Goal: Task Accomplishment & Management: Manage account settings

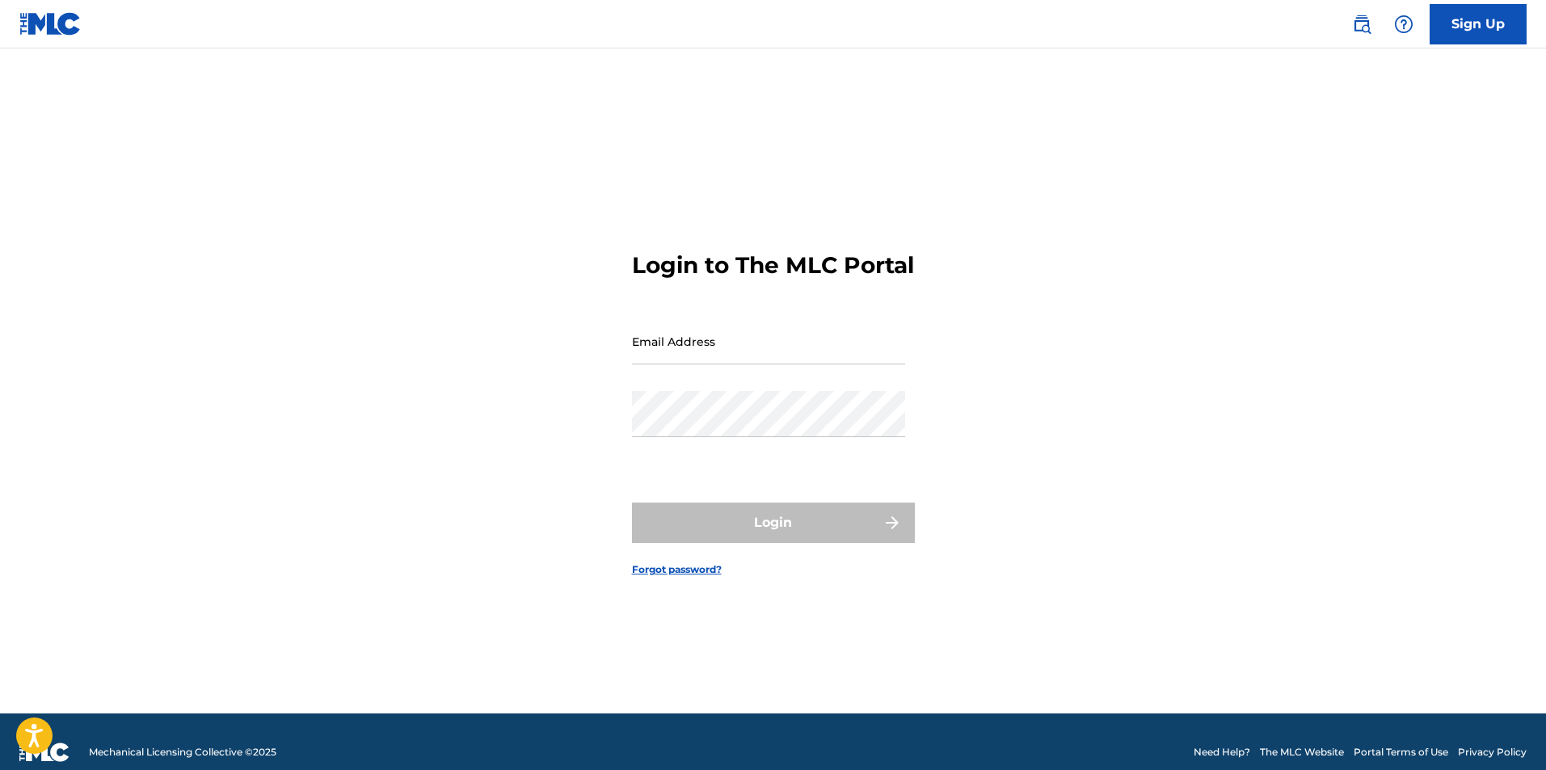
drag, startPoint x: 0, startPoint y: 0, endPoint x: 748, endPoint y: 373, distance: 835.8
click at [748, 365] on input "Email Address" at bounding box center [768, 342] width 273 height 46
type input "[EMAIL_ADDRESS][DOMAIN_NAME]"
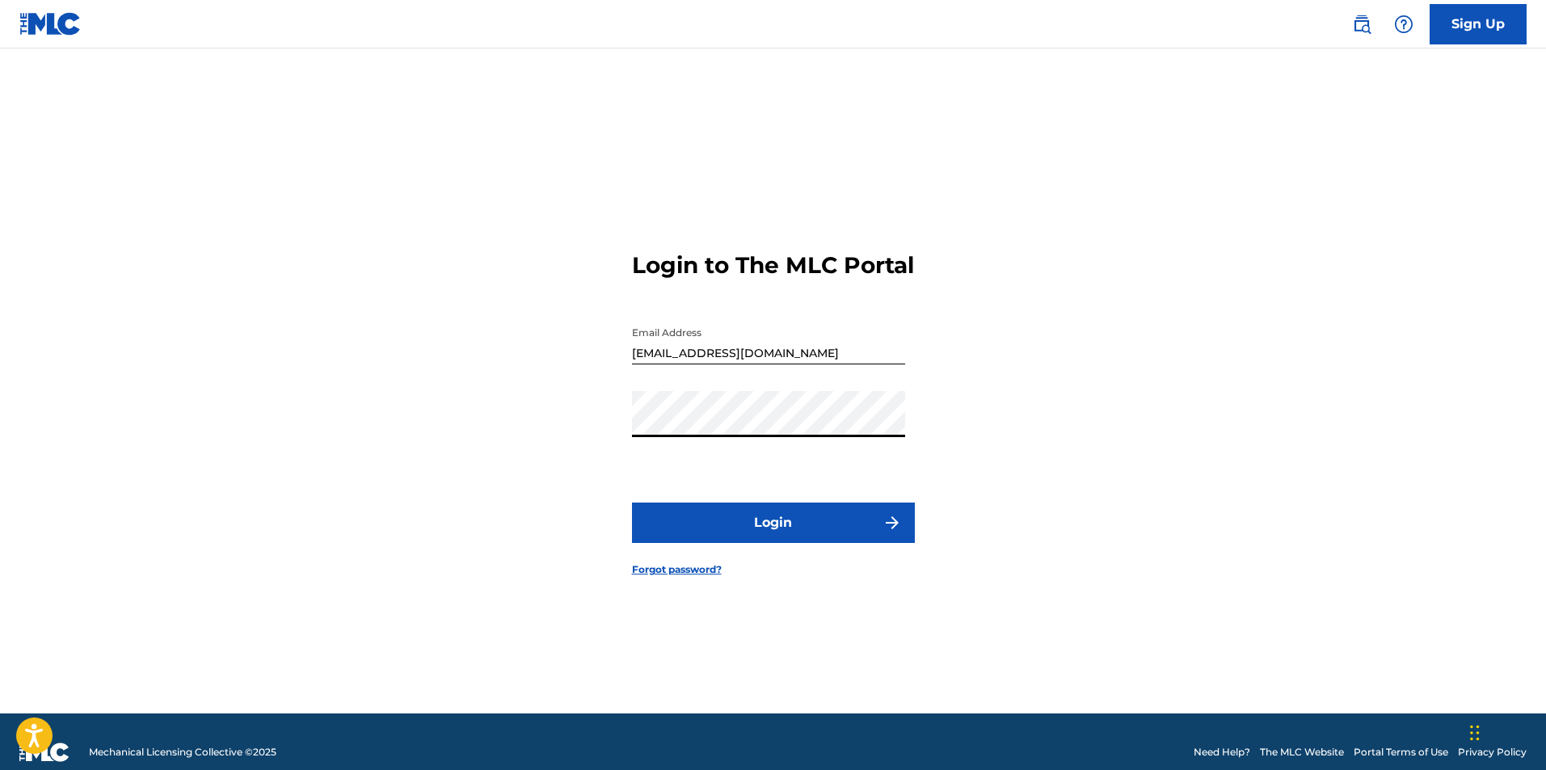
click at [833, 534] on button "Login" at bounding box center [773, 523] width 283 height 40
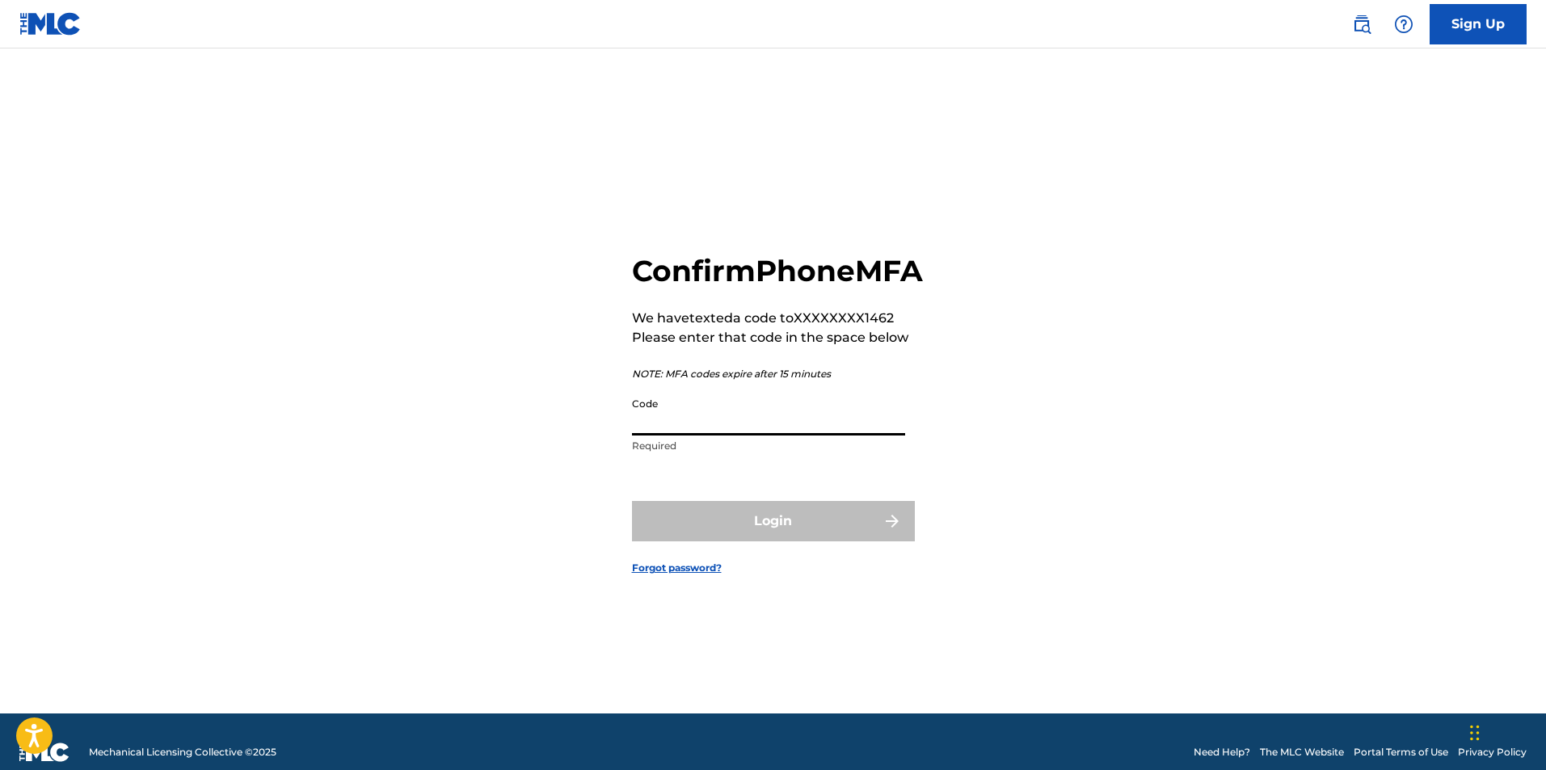
click at [784, 436] on input "Code" at bounding box center [768, 413] width 273 height 46
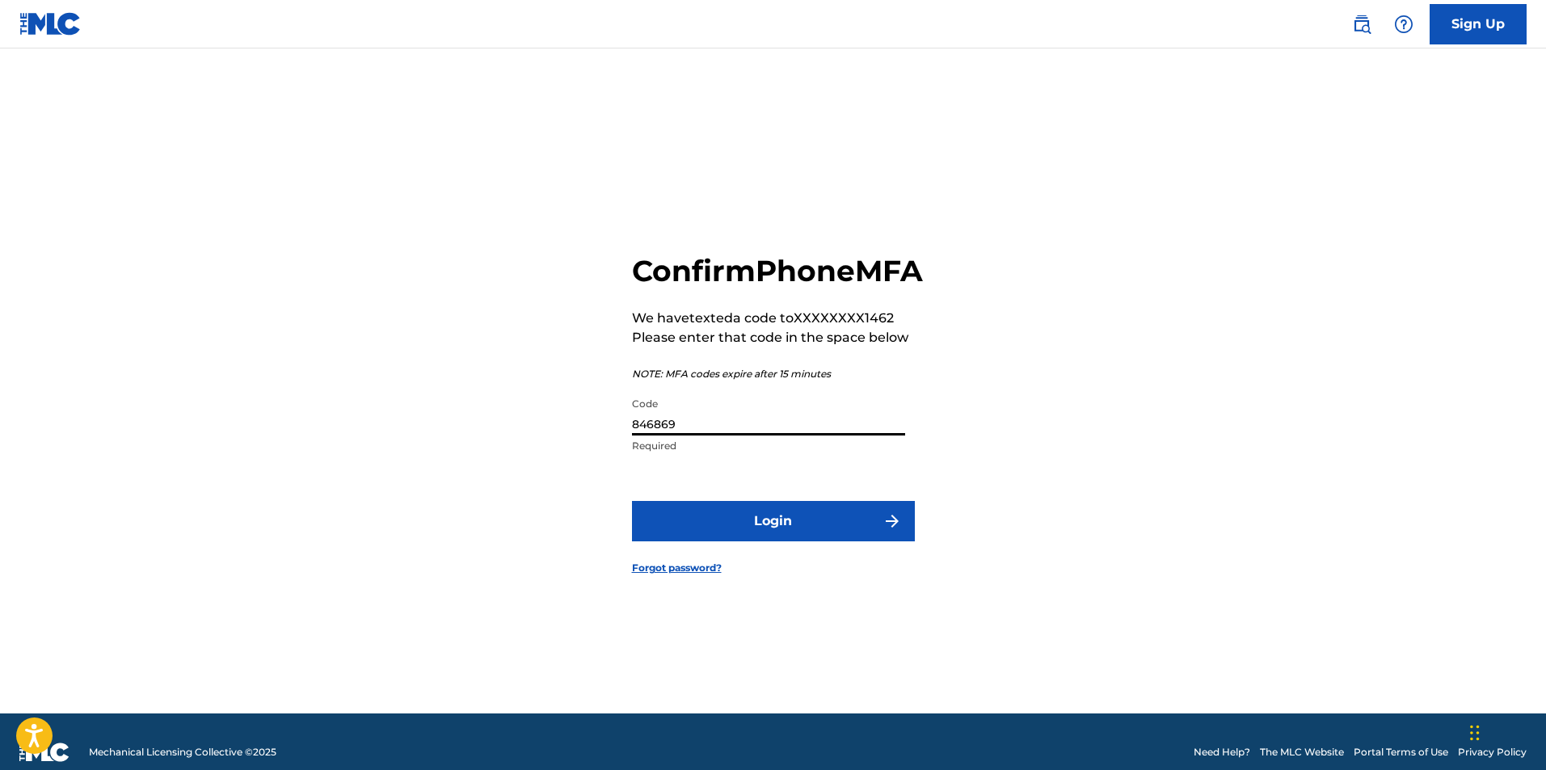
type input "846869"
click at [842, 542] on button "Login" at bounding box center [773, 521] width 283 height 40
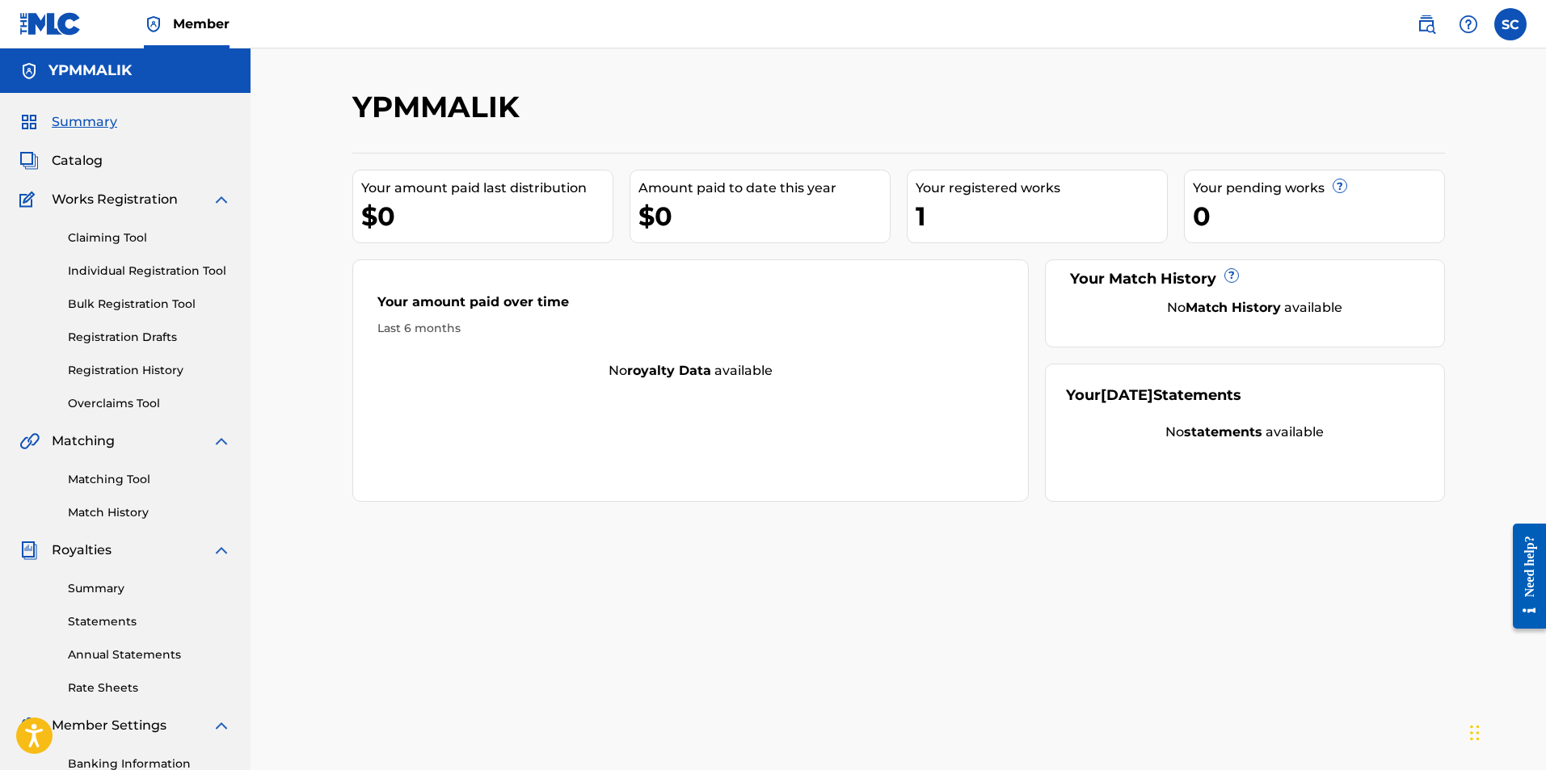
click at [120, 620] on link "Statements" at bounding box center [149, 622] width 163 height 17
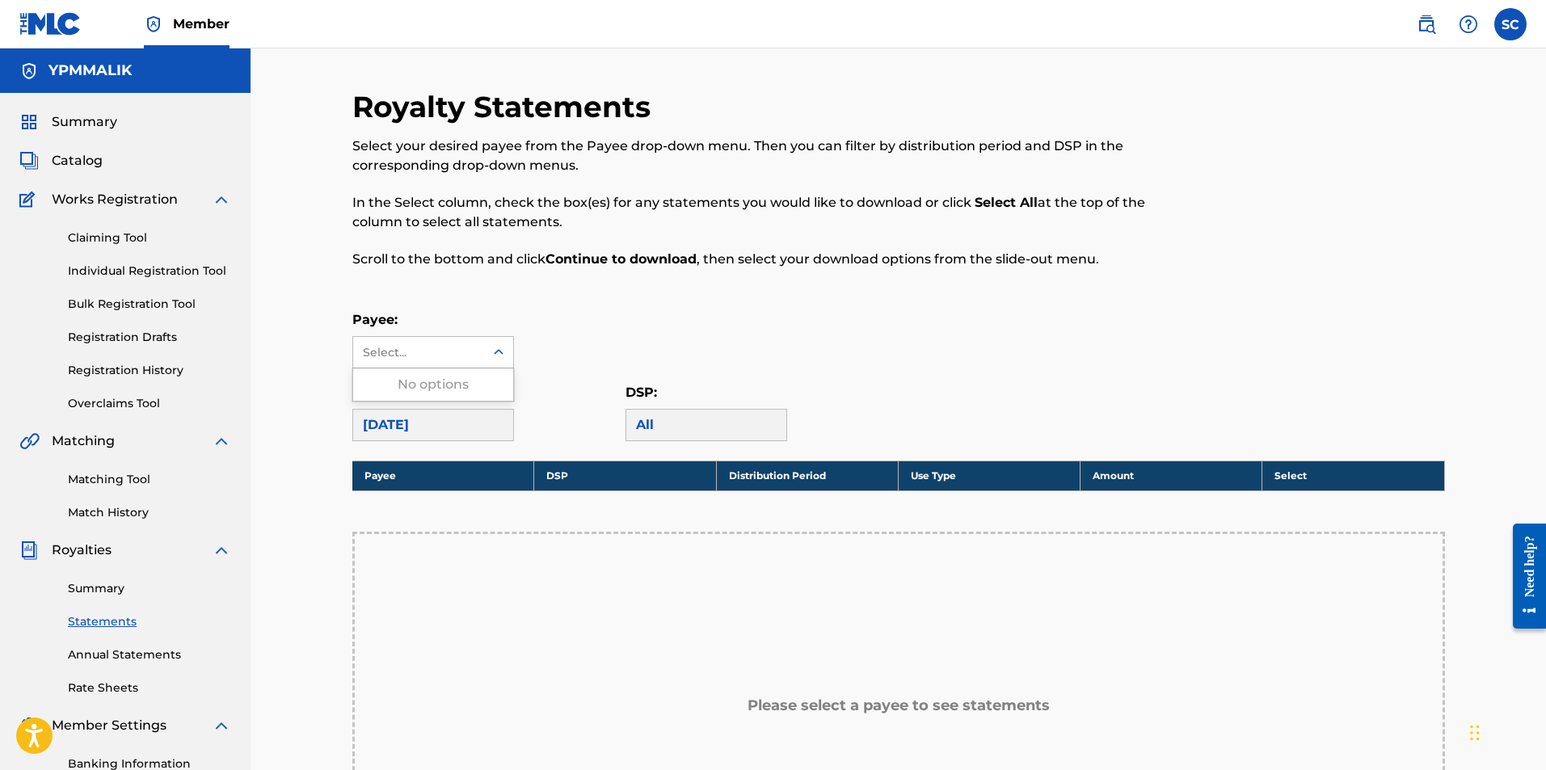
click at [449, 365] on div "Select..." at bounding box center [418, 352] width 131 height 31
click at [659, 306] on div "Royalty Statements Select your desired payee from the Payee drop-down menu. The…" at bounding box center [898, 570] width 1093 height 962
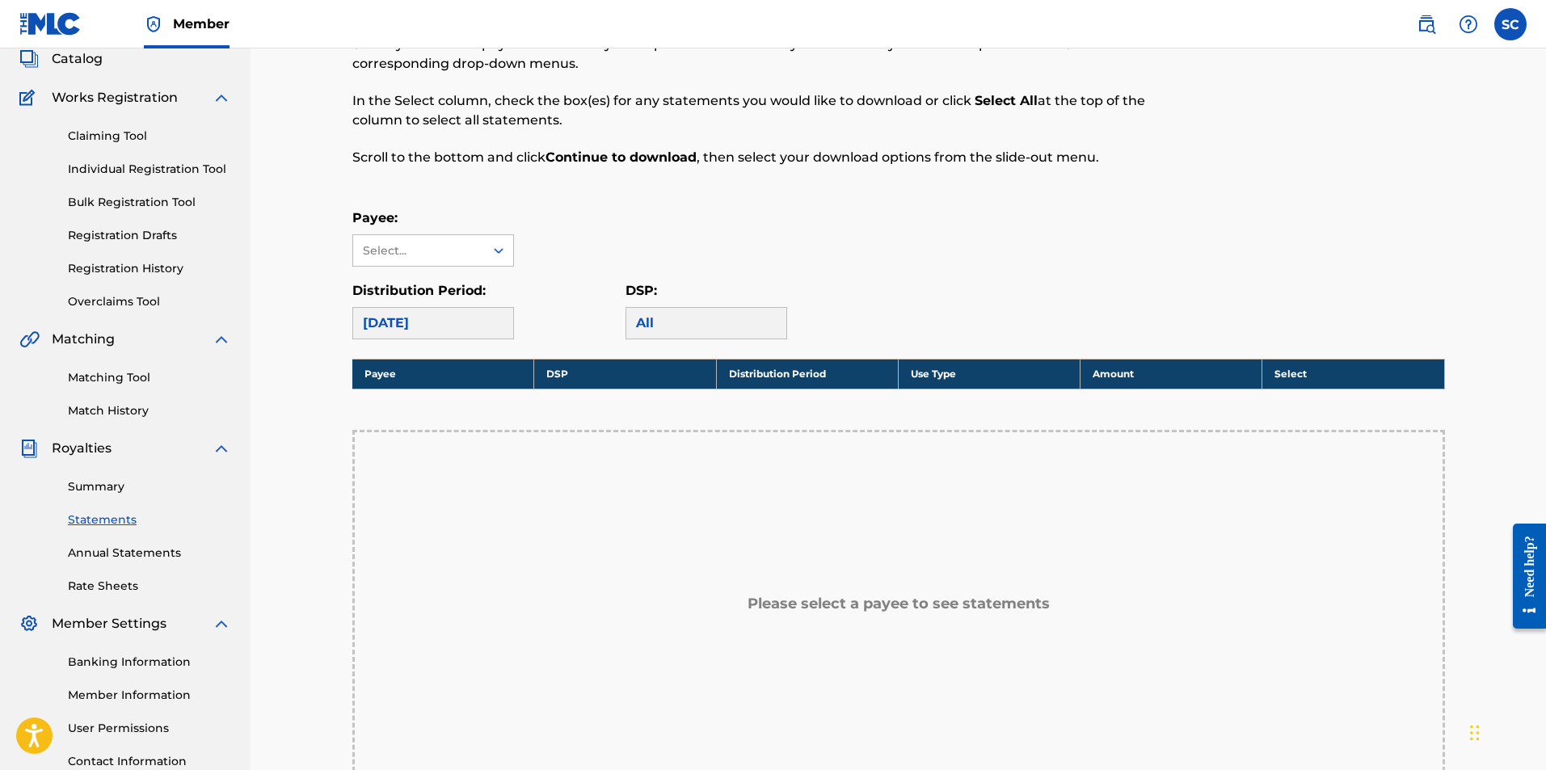
scroll to position [243, 0]
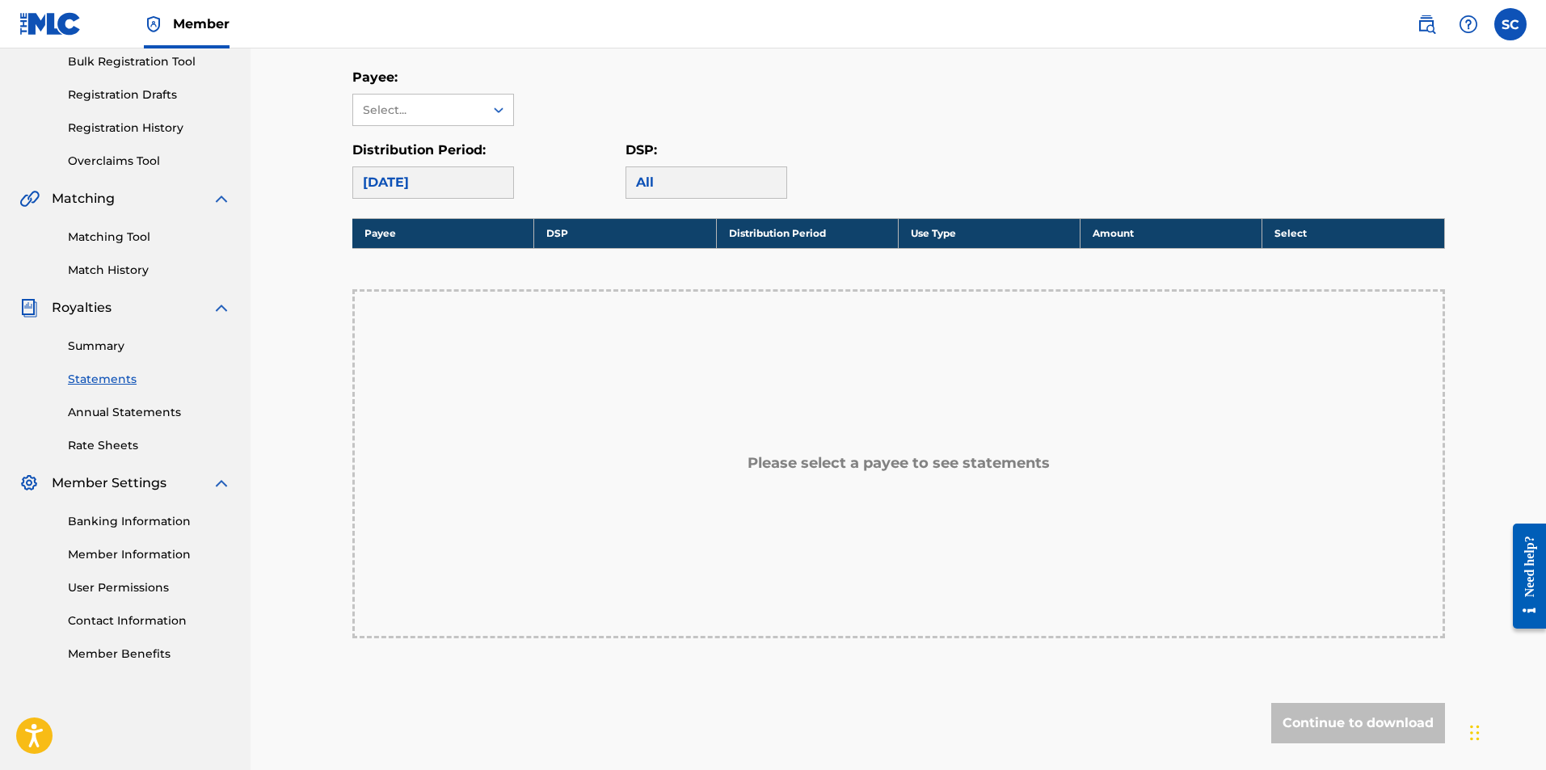
click at [150, 513] on link "Banking Information" at bounding box center [149, 521] width 163 height 17
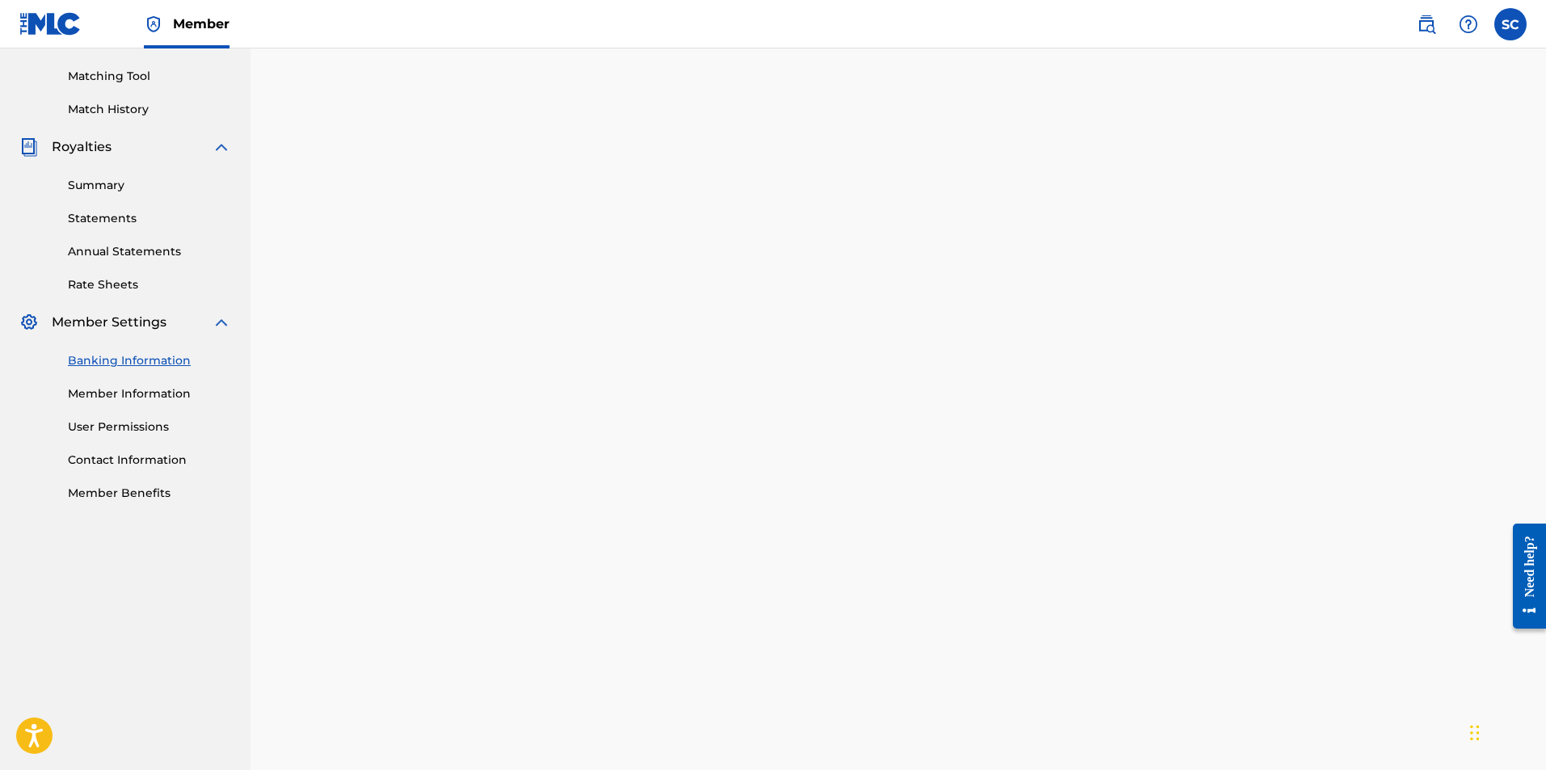
scroll to position [404, 0]
click at [159, 390] on link "Member Information" at bounding box center [149, 393] width 163 height 17
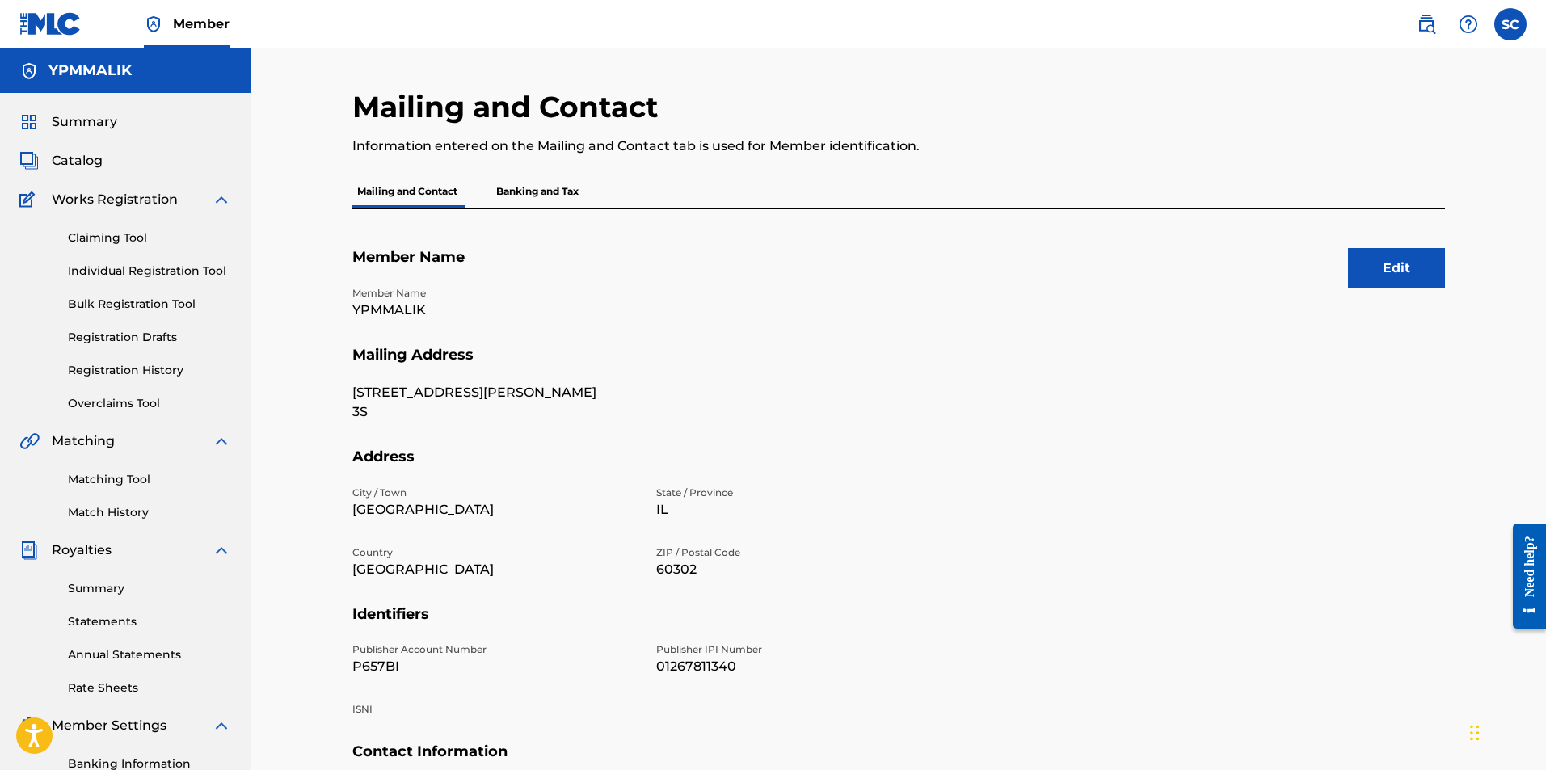
click at [562, 200] on p "Banking and Tax" at bounding box center [537, 192] width 92 height 34
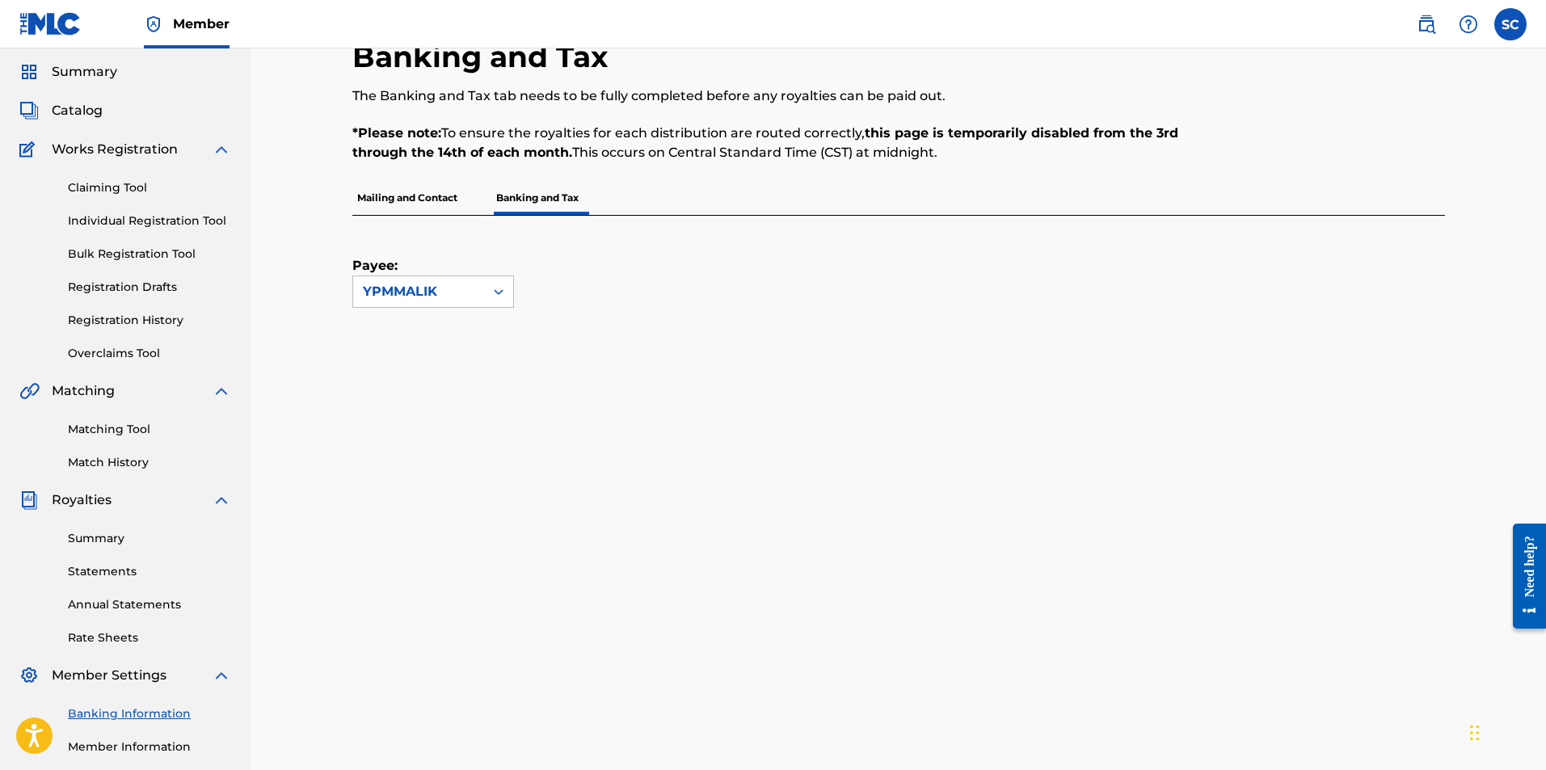
scroll to position [243, 0]
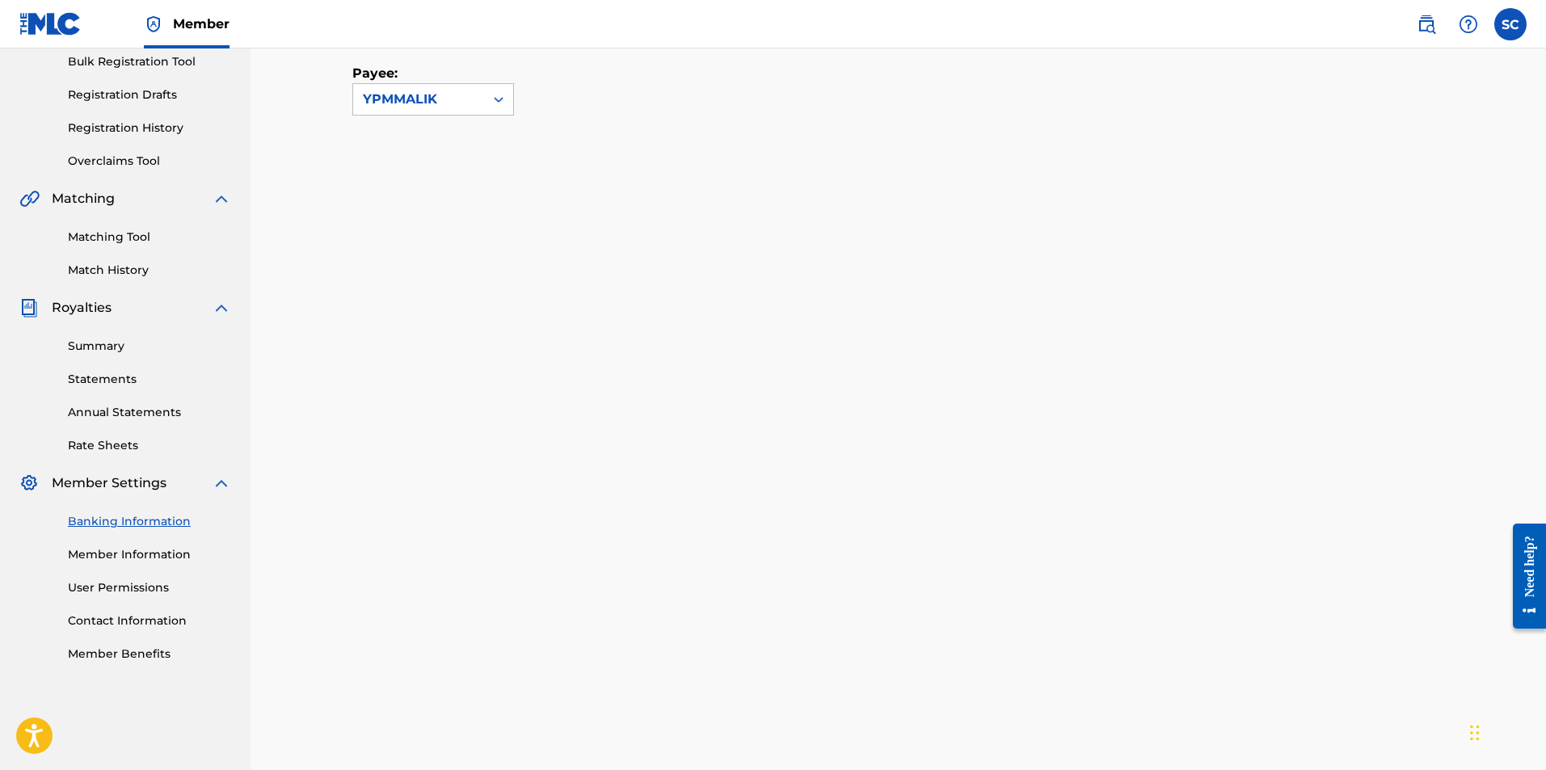
click at [150, 558] on link "Member Information" at bounding box center [149, 554] width 163 height 17
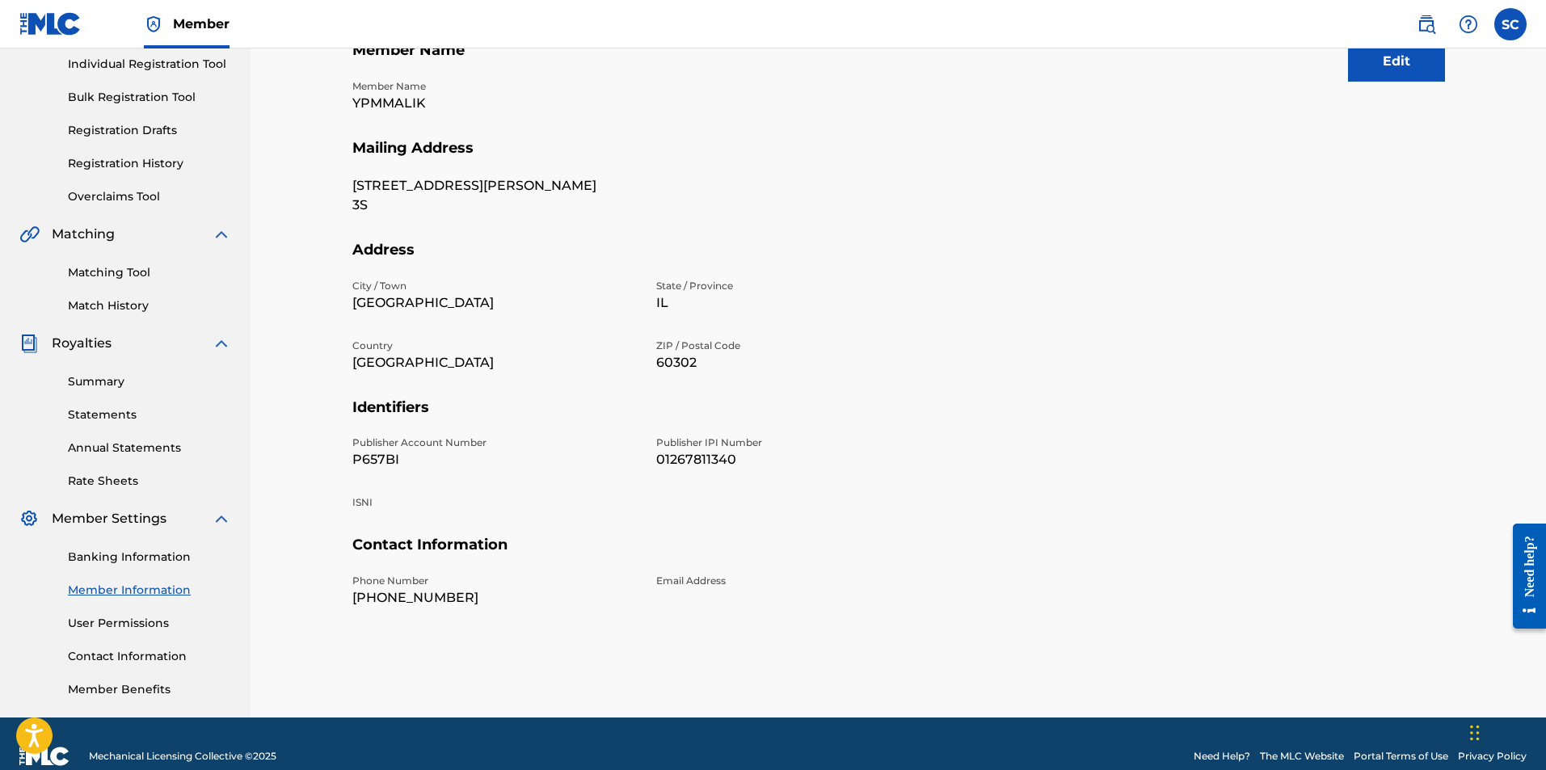
scroll to position [232, 0]
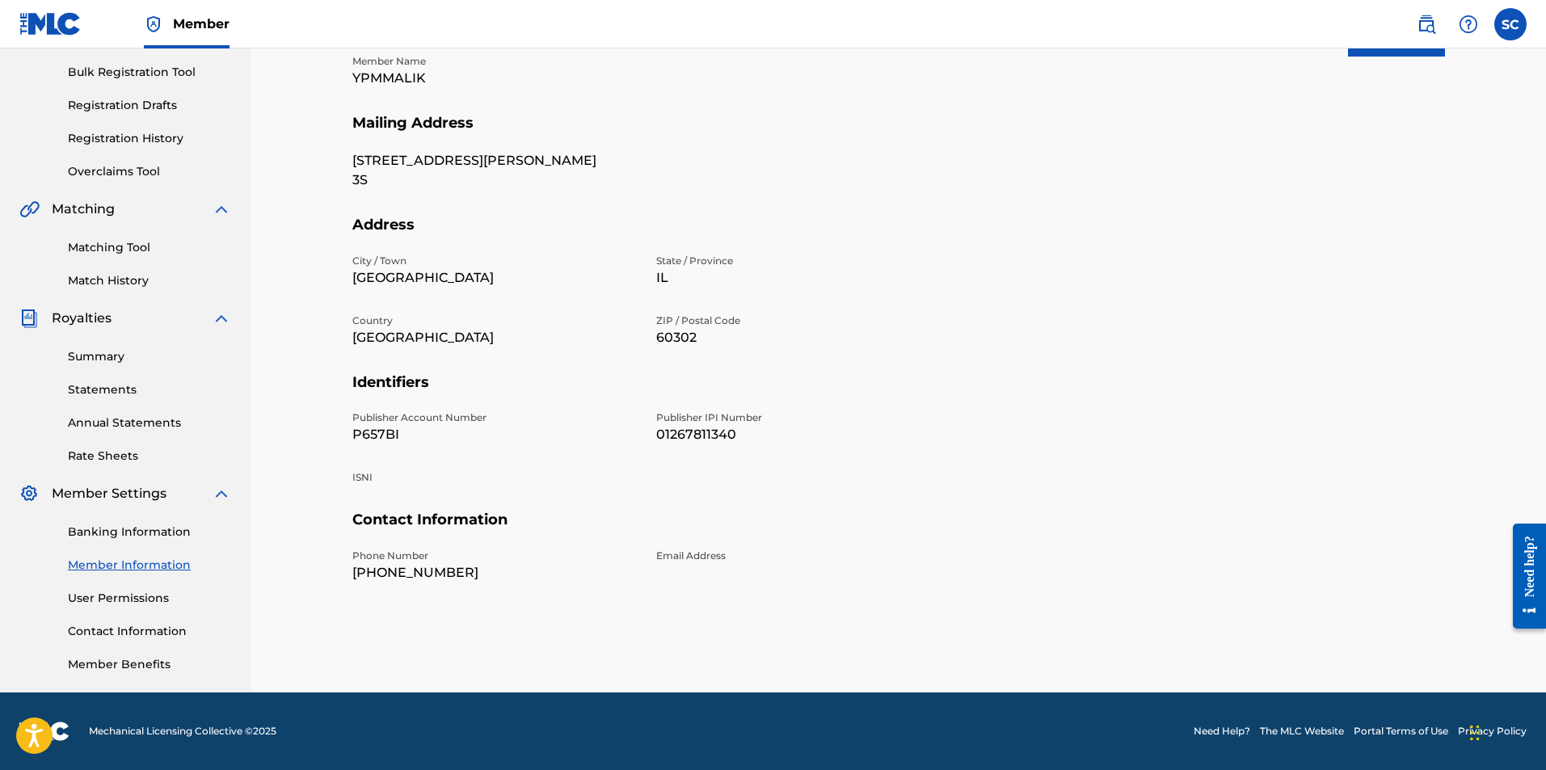
click at [150, 596] on link "User Permissions" at bounding box center [149, 598] width 163 height 17
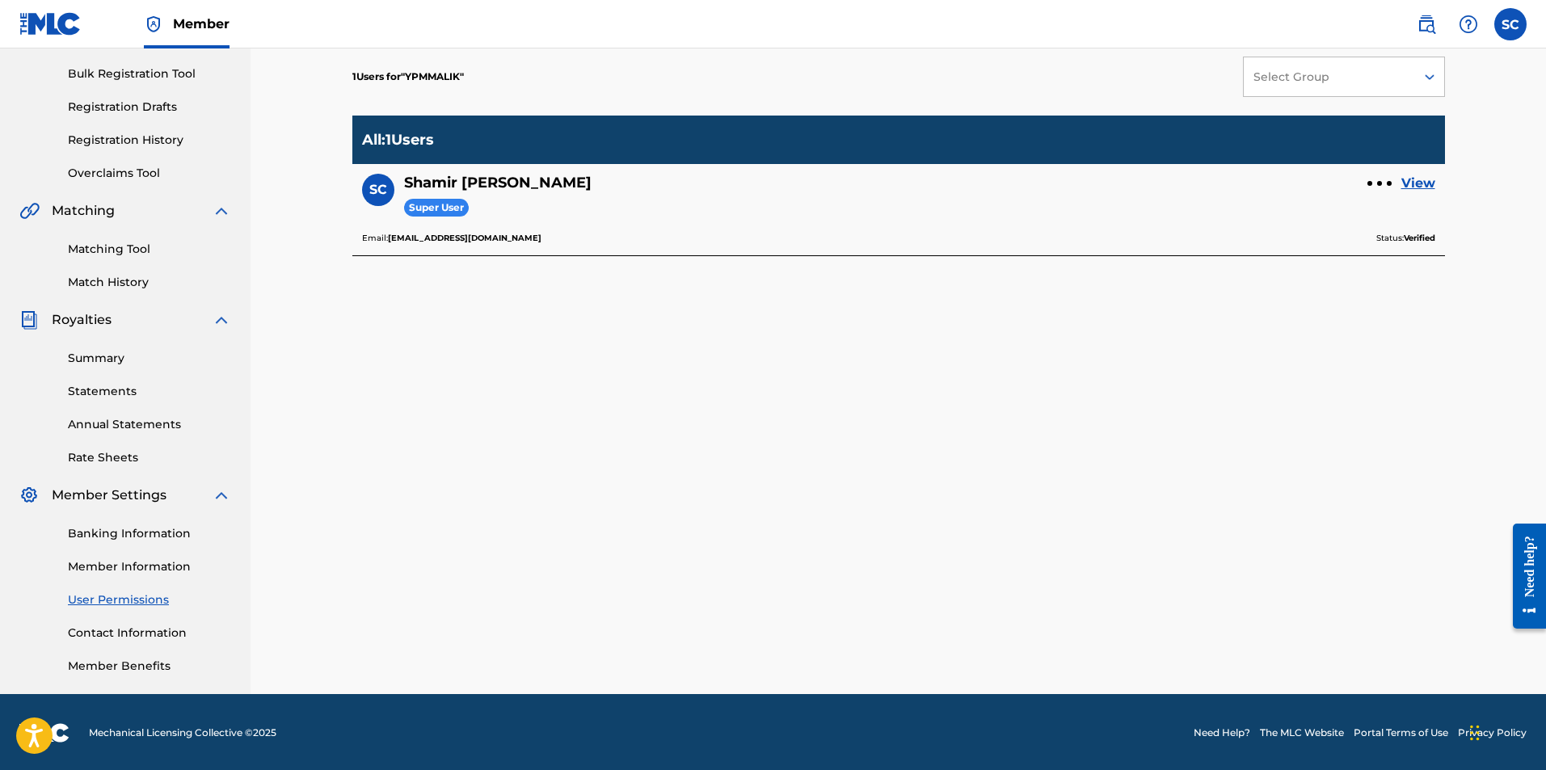
scroll to position [232, 0]
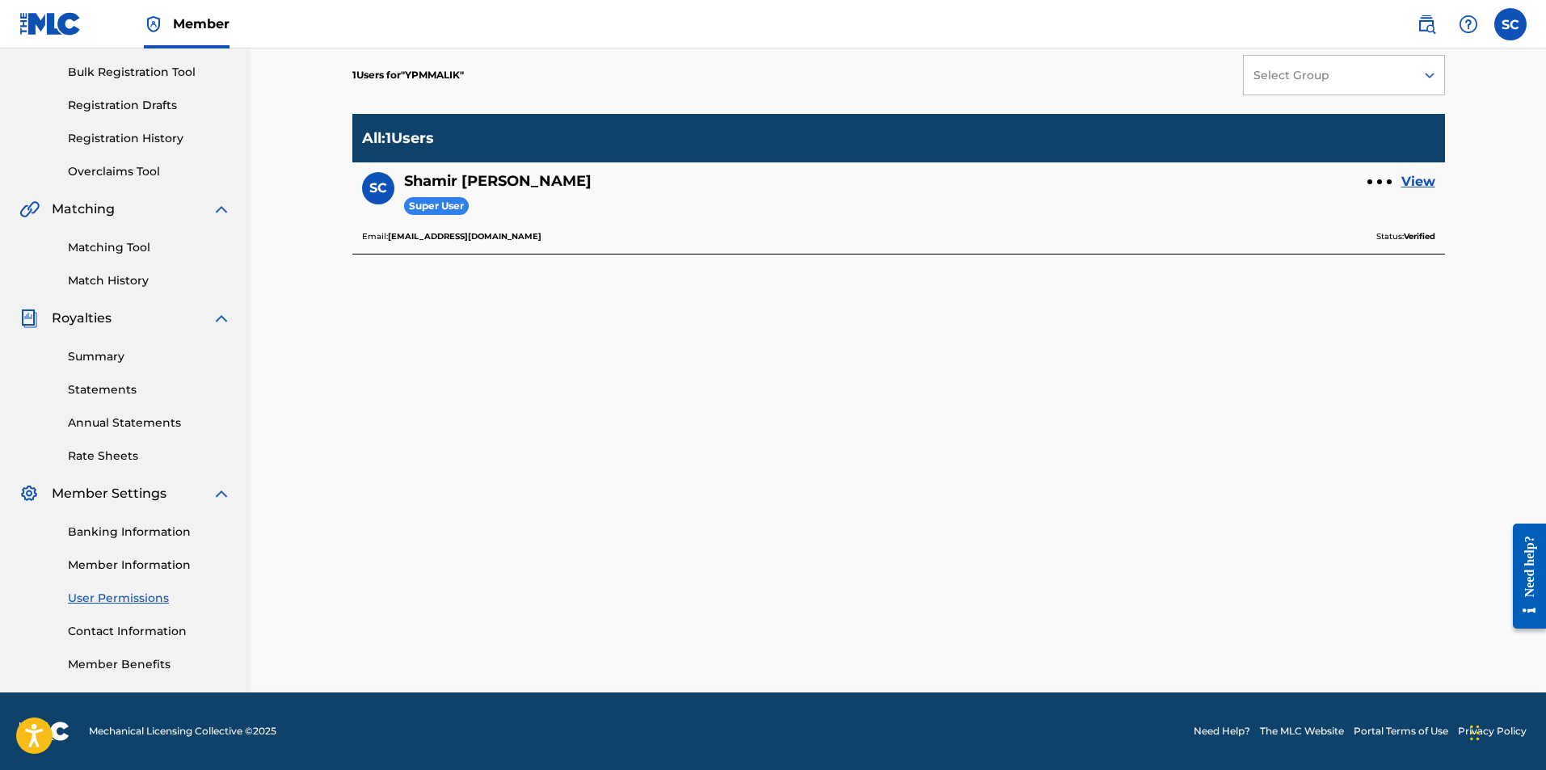
click at [1407, 485] on div "User Permissions This page allows Super Users to add new users or edit existing…" at bounding box center [898, 275] width 1093 height 836
click at [179, 631] on link "Contact Information" at bounding box center [149, 631] width 163 height 17
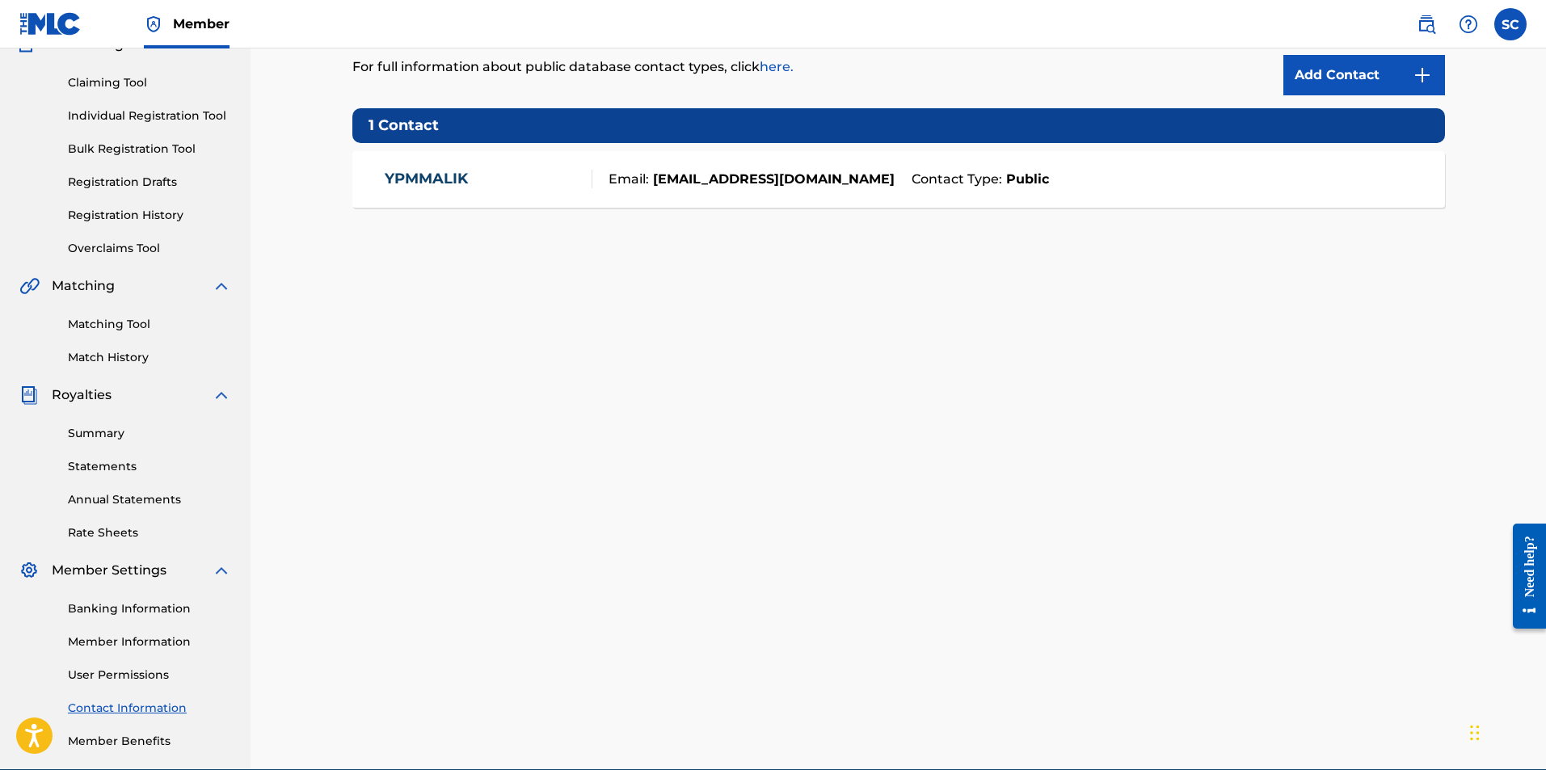
scroll to position [162, 0]
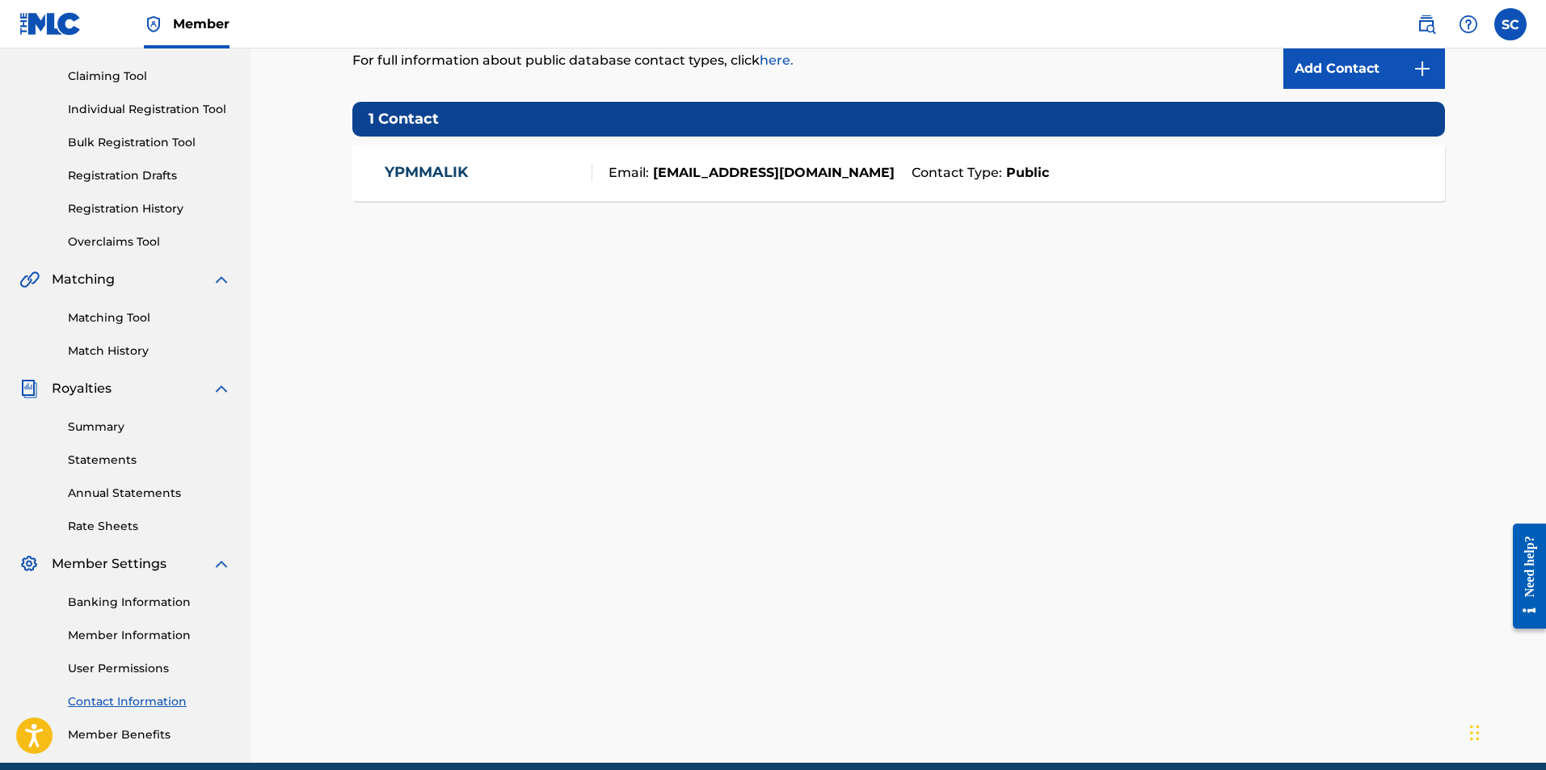
click at [135, 732] on link "Member Benefits" at bounding box center [149, 735] width 163 height 17
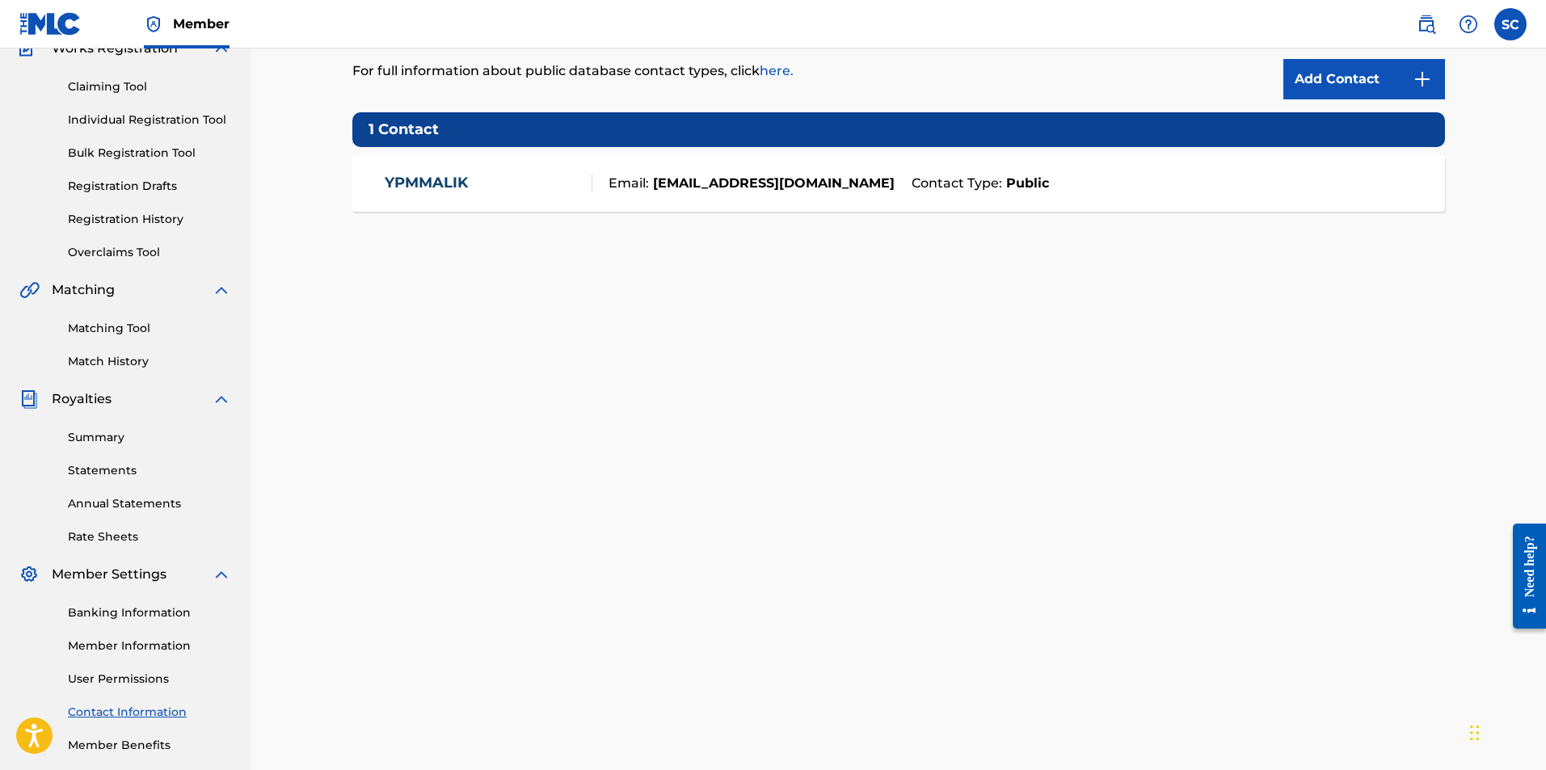
scroll to position [81, 0]
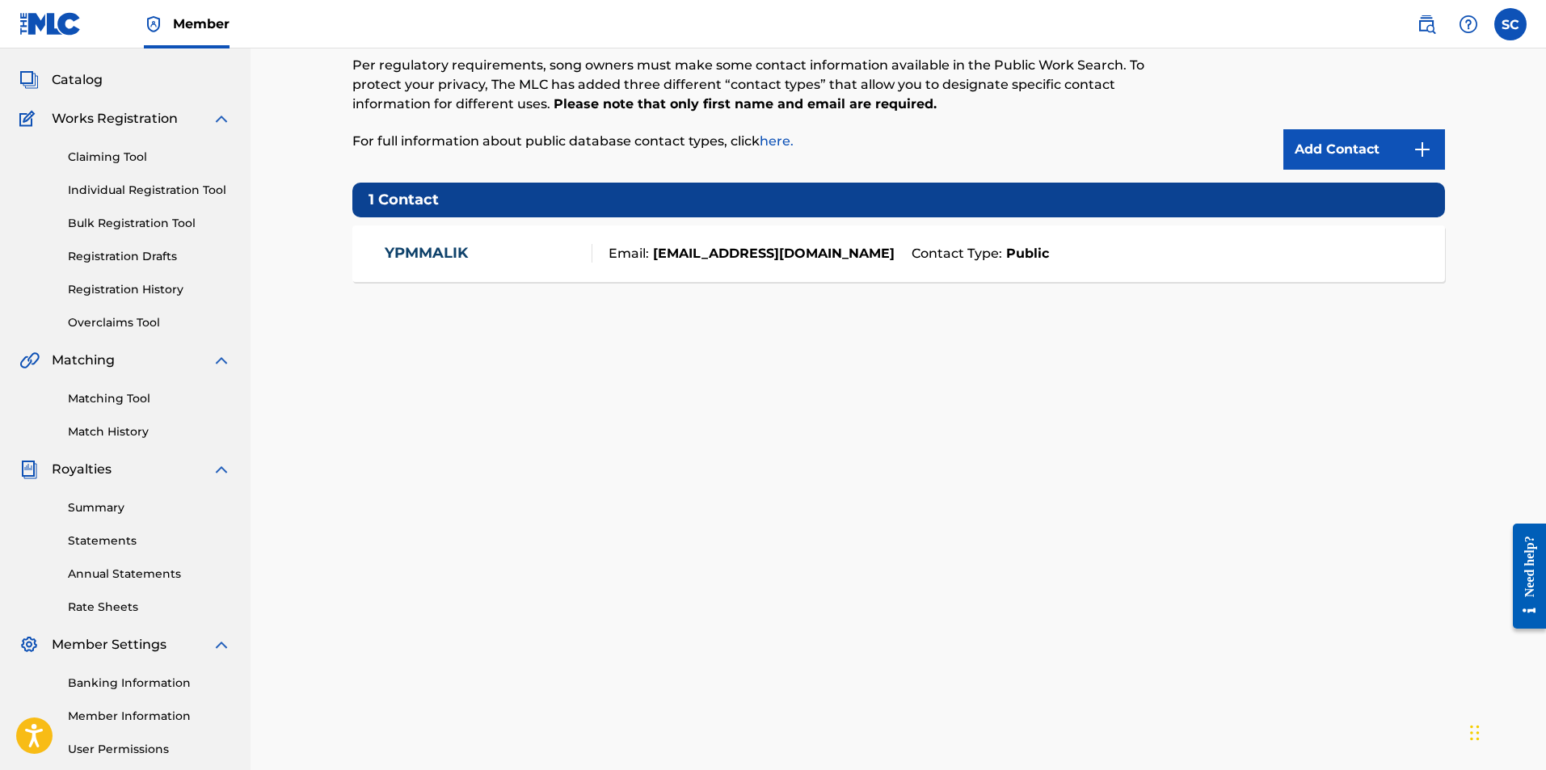
click at [116, 506] on link "Summary" at bounding box center [149, 508] width 163 height 17
